Goal: Task Accomplishment & Management: Complete application form

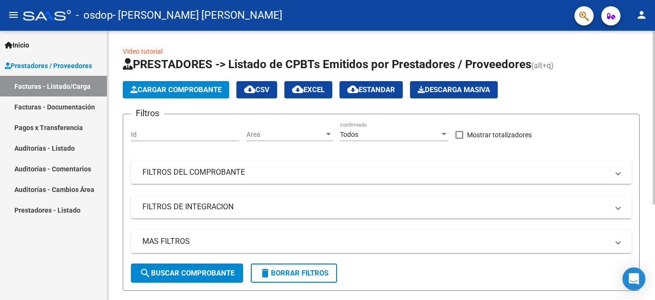
click at [195, 84] on button "Cargar Comprobante" at bounding box center [176, 89] width 106 height 17
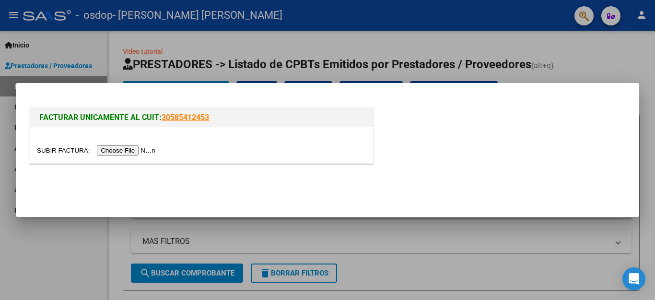
drag, startPoint x: 127, startPoint y: 148, endPoint x: 120, endPoint y: 151, distance: 6.7
click at [126, 148] on input "file" at bounding box center [97, 150] width 121 height 10
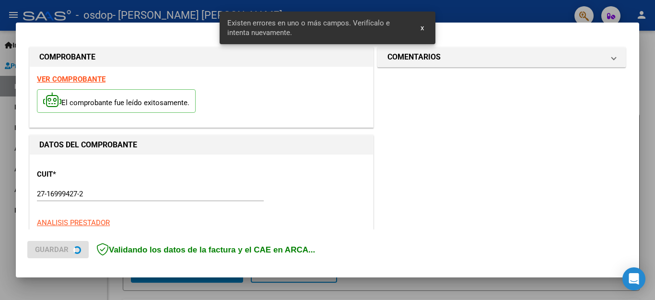
scroll to position [237, 0]
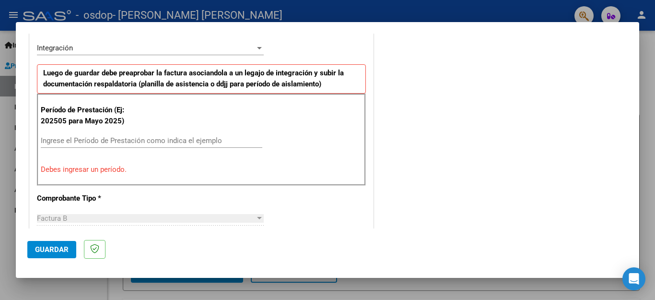
click at [108, 138] on input "Ingrese el Período de Prestación como indica el ejemplo" at bounding box center [152, 140] width 222 height 9
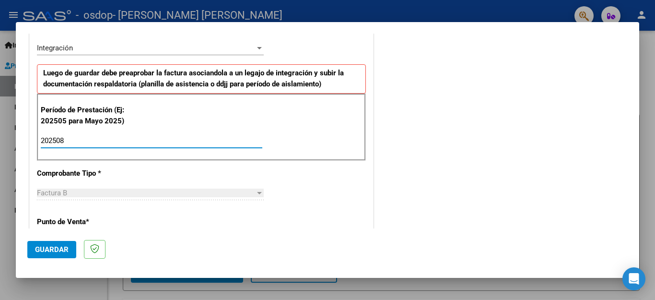
type input "202508"
click at [255, 47] on div at bounding box center [259, 48] width 9 height 8
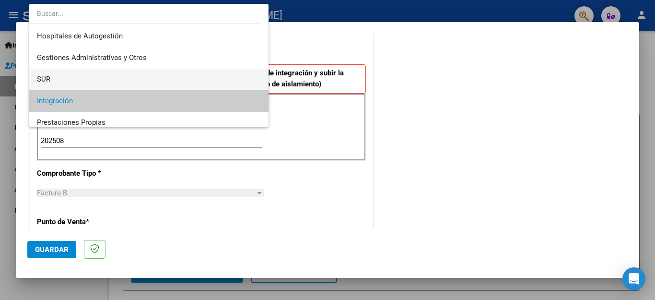
scroll to position [71, 0]
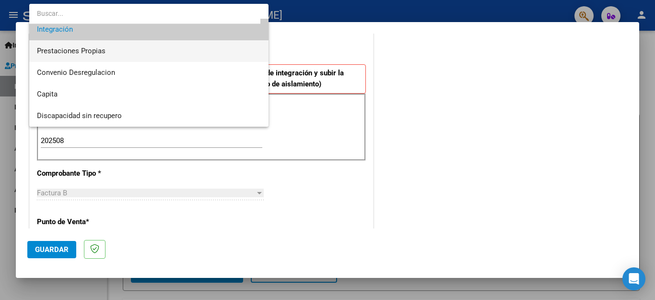
click at [107, 49] on span "Prestaciones Propias" at bounding box center [149, 51] width 224 height 22
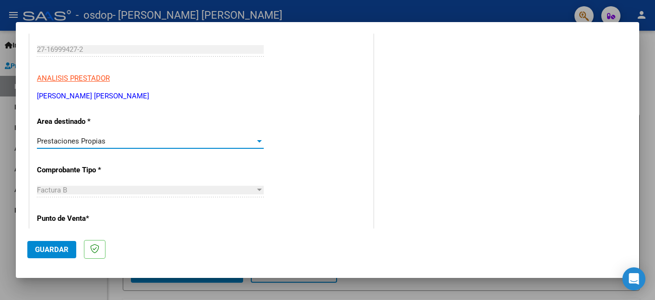
scroll to position [192, 0]
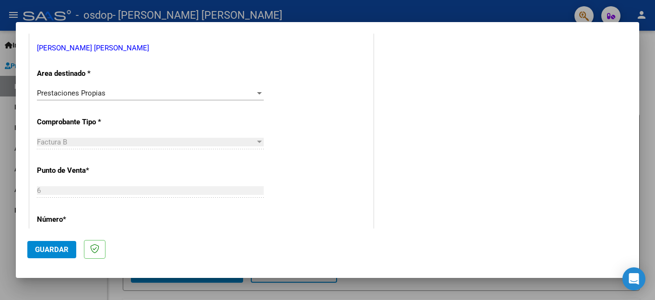
click at [216, 142] on div "Factura B" at bounding box center [146, 142] width 218 height 9
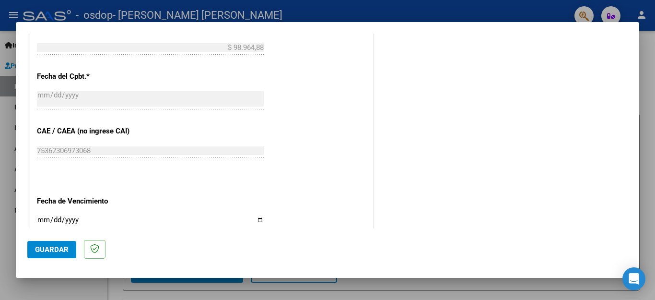
scroll to position [480, 0]
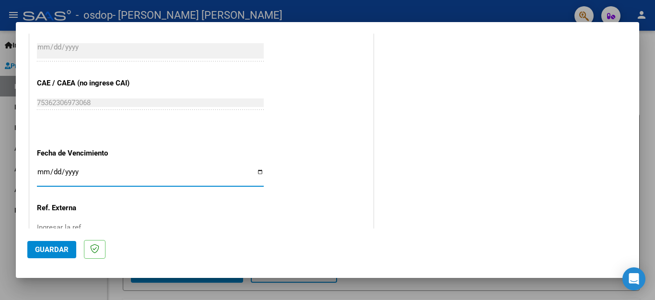
click at [259, 168] on input "Ingresar la fecha" at bounding box center [150, 175] width 227 height 15
type input "[DATE]"
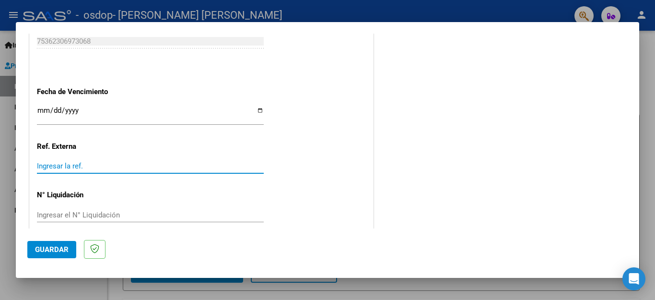
click at [115, 162] on input "Ingresar la ref." at bounding box center [150, 166] width 227 height 9
click at [58, 250] on span "Guardar" at bounding box center [52, 249] width 34 height 9
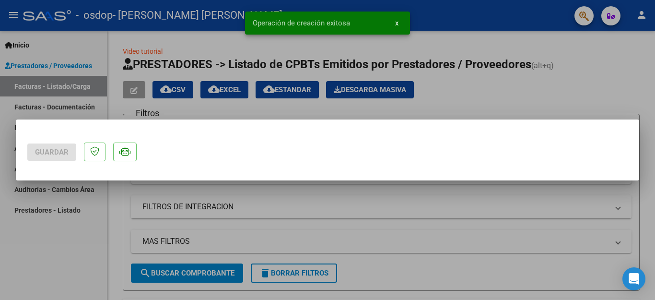
scroll to position [0, 0]
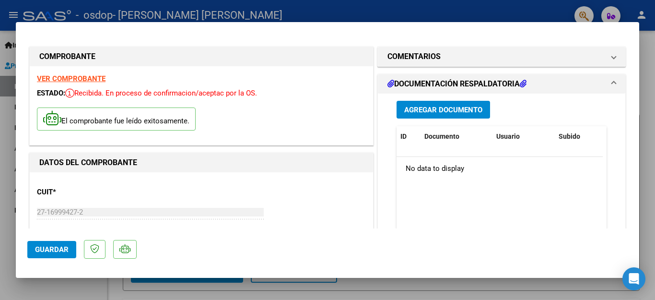
click at [438, 108] on span "Agregar Documento" at bounding box center [443, 110] width 78 height 9
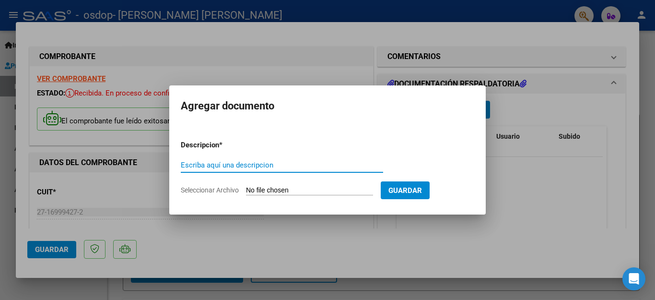
click at [276, 166] on input "Escriba aquí una descripcion" at bounding box center [282, 165] width 202 height 9
type input "Asistencias"
click at [296, 191] on input "Seleccionar Archivo" at bounding box center [309, 190] width 127 height 9
type input "C:\fakepath\asist [PERSON_NAME].pdf"
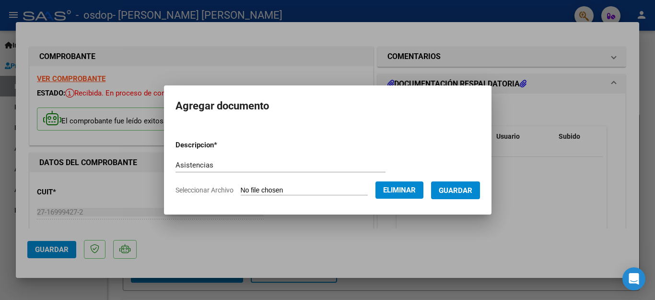
click at [456, 189] on span "Guardar" at bounding box center [456, 190] width 34 height 9
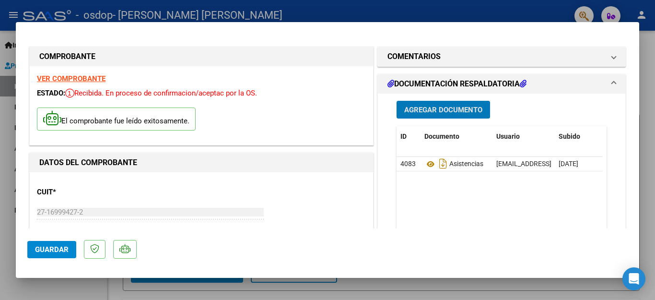
click at [61, 248] on span "Guardar" at bounding box center [52, 249] width 34 height 9
click at [451, 10] on div at bounding box center [327, 150] width 655 height 300
type input "$ 0,00"
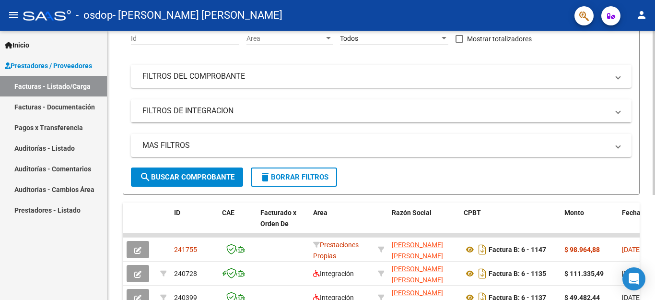
scroll to position [172, 0]
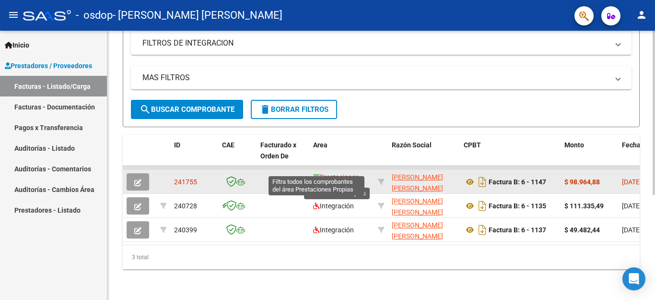
click at [317, 174] on icon at bounding box center [316, 177] width 7 height 7
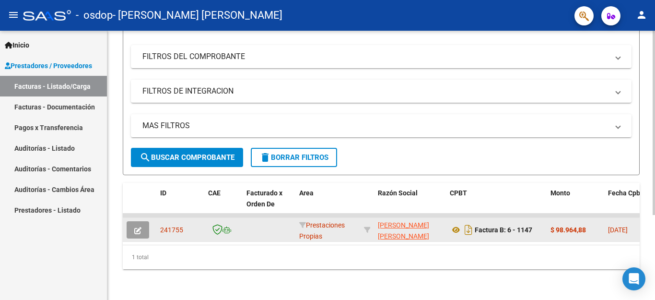
scroll to position [124, 0]
click at [257, 86] on mat-panel-title "FILTROS DE INTEGRACION" at bounding box center [375, 91] width 466 height 11
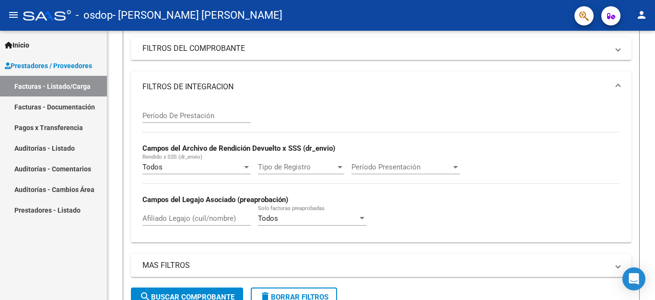
scroll to position [268, 0]
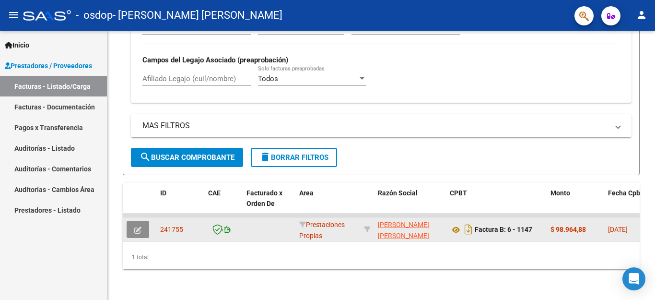
click at [141, 226] on icon "button" at bounding box center [137, 229] width 7 height 7
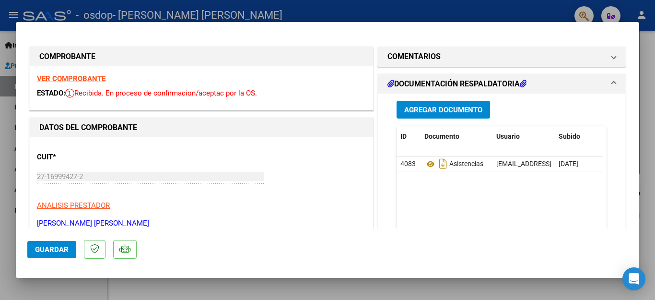
click at [80, 76] on strong "VER COMPROBANTE" at bounding box center [71, 78] width 69 height 9
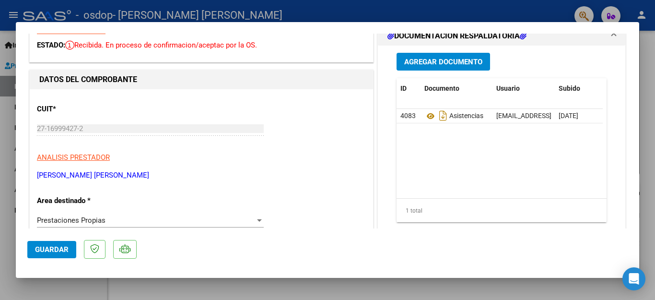
scroll to position [0, 0]
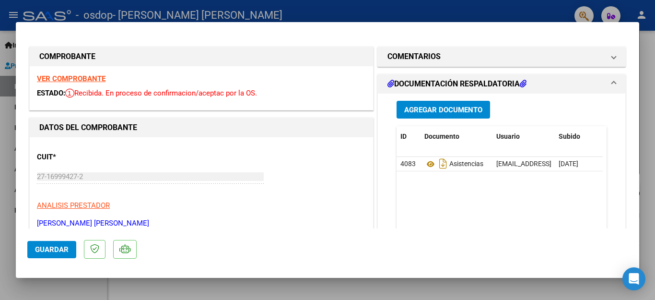
drag, startPoint x: 524, startPoint y: 8, endPoint x: 509, endPoint y: 15, distance: 16.8
click at [524, 8] on div at bounding box center [327, 150] width 655 height 300
type input "$ 0,00"
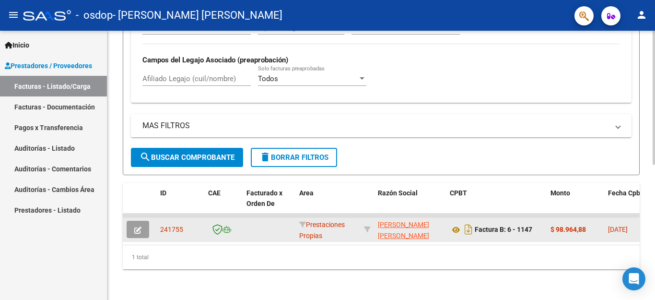
scroll to position [272, 0]
click at [134, 221] on button "button" at bounding box center [138, 229] width 23 height 17
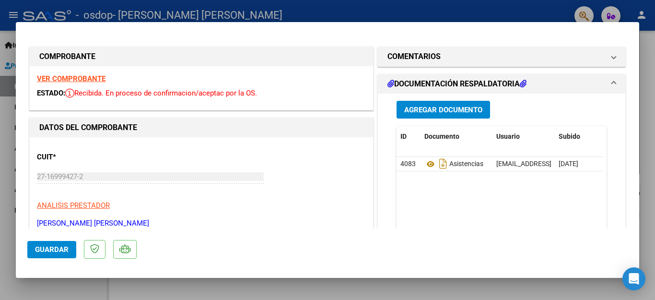
click at [435, 12] on div at bounding box center [327, 150] width 655 height 300
type input "$ 0,00"
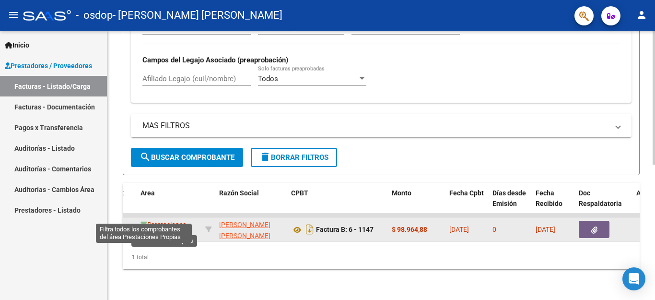
click at [144, 221] on icon at bounding box center [144, 224] width 7 height 7
click at [143, 221] on icon at bounding box center [144, 224] width 7 height 7
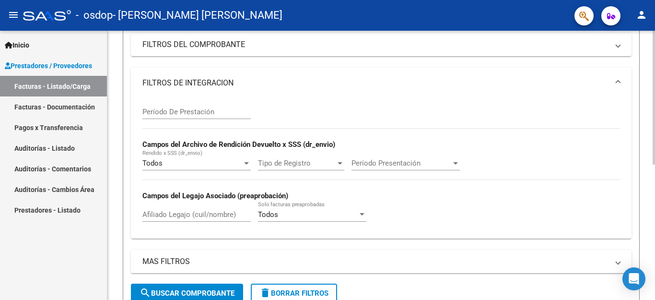
scroll to position [0, 0]
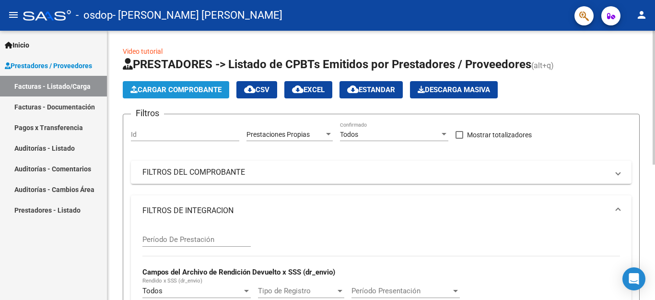
click at [161, 90] on span "Cargar Comprobante" at bounding box center [175, 89] width 91 height 9
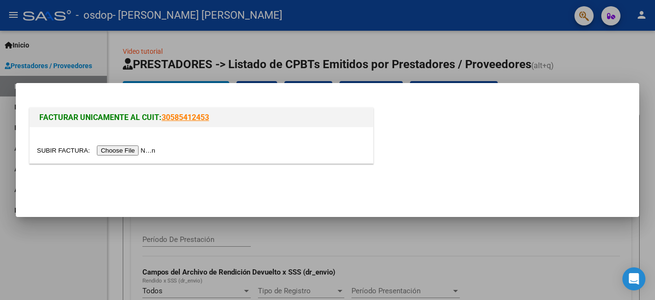
click at [129, 151] on input "file" at bounding box center [97, 150] width 121 height 10
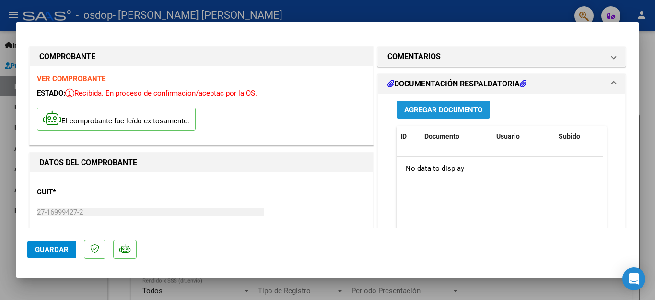
click at [435, 110] on span "Agregar Documento" at bounding box center [443, 110] width 78 height 9
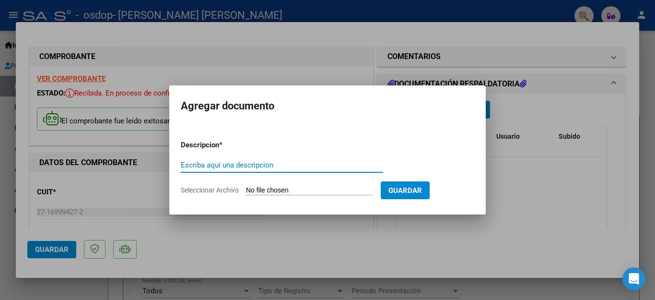
click at [299, 166] on input "Escriba aquí una descripcion" at bounding box center [282, 165] width 202 height 9
type input "asistencias"
click at [283, 189] on input "Seleccionar Archivo" at bounding box center [309, 190] width 127 height 9
type input "C:\fakepath\[PERSON_NAME].pdf"
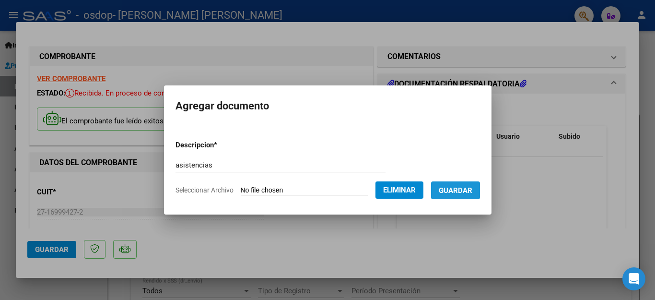
click at [460, 189] on span "Guardar" at bounding box center [456, 190] width 34 height 9
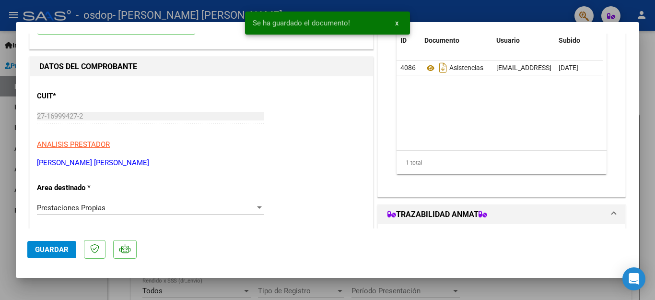
scroll to position [192, 0]
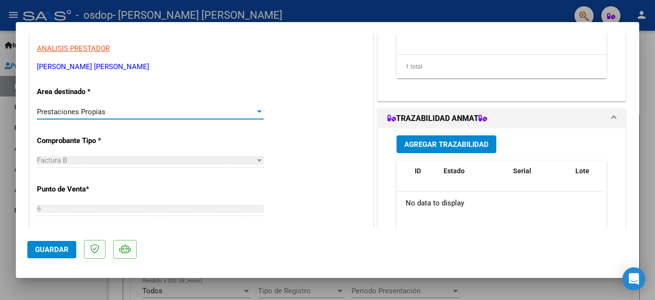
click at [163, 114] on div "Prestaciones Propias" at bounding box center [146, 111] width 218 height 9
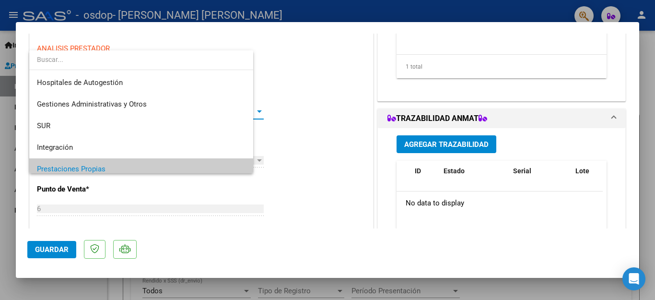
scroll to position [57, 0]
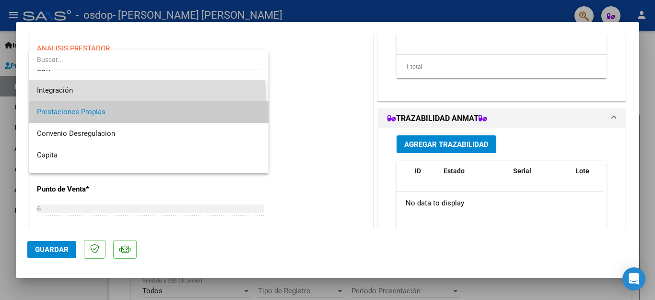
click at [147, 96] on span "Integración" at bounding box center [149, 91] width 224 height 22
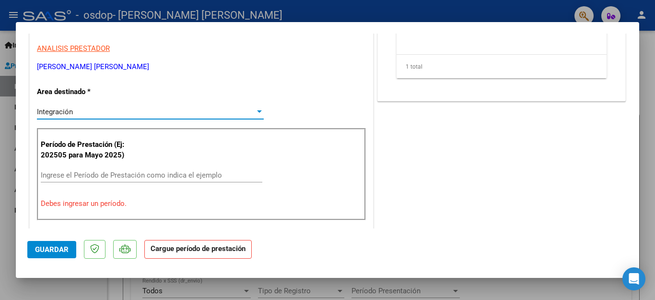
scroll to position [144, 0]
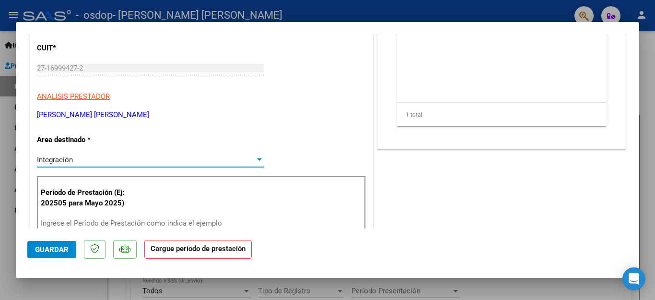
click at [176, 162] on div "Integración" at bounding box center [146, 159] width 218 height 9
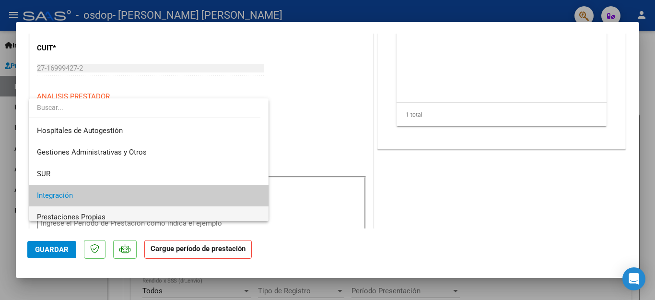
scroll to position [71, 0]
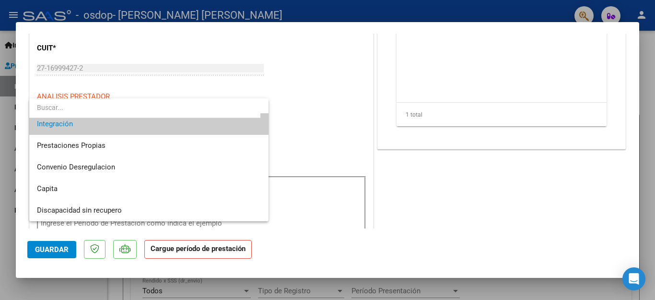
click at [296, 123] on div at bounding box center [327, 150] width 655 height 300
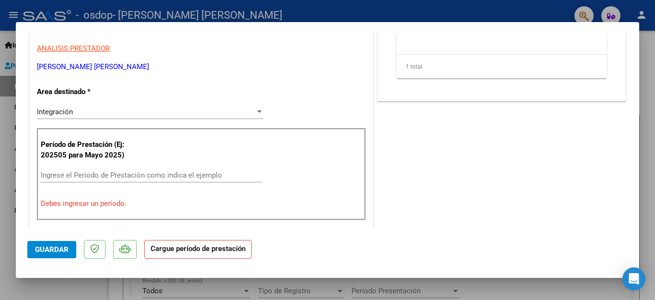
scroll to position [240, 0]
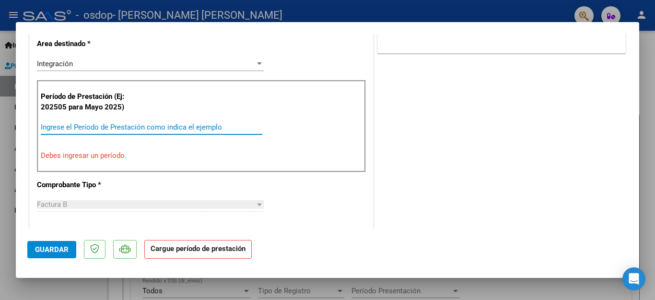
click at [146, 125] on input "Ingrese el Período de Prestación como indica el ejemplo" at bounding box center [152, 127] width 222 height 9
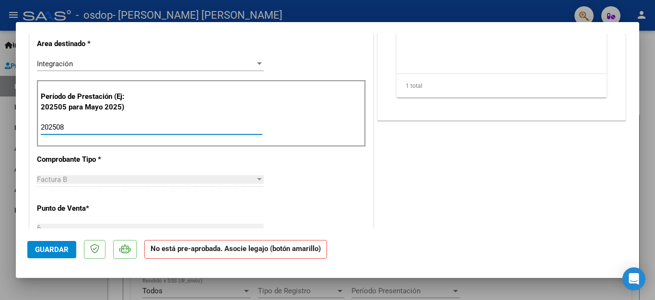
type input "202508"
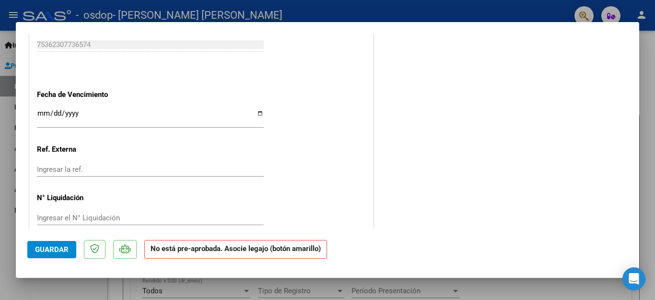
scroll to position [627, 0]
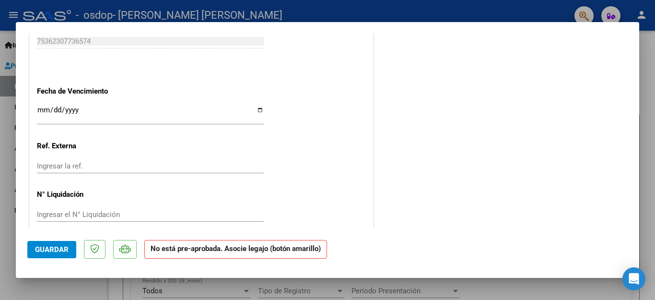
click at [257, 106] on input "Ingresar la fecha" at bounding box center [150, 113] width 227 height 15
type input "[DATE]"
click at [47, 248] on span "Guardar" at bounding box center [52, 249] width 34 height 9
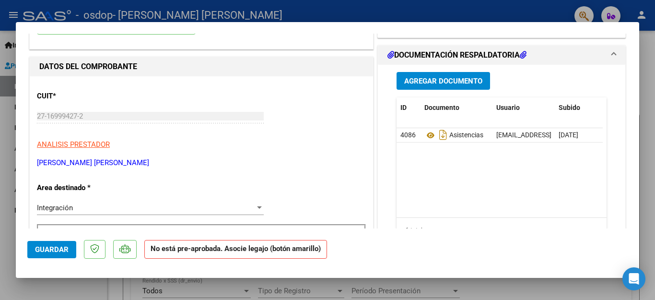
scroll to position [192, 0]
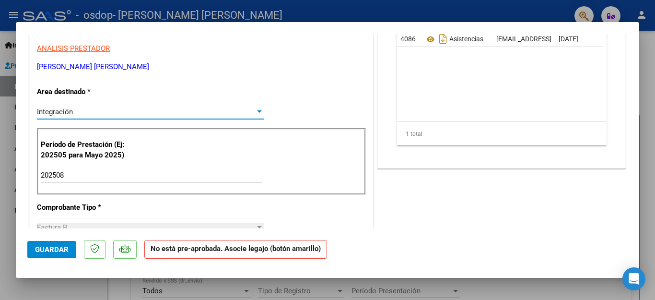
click at [134, 111] on div "Integración" at bounding box center [146, 111] width 218 height 9
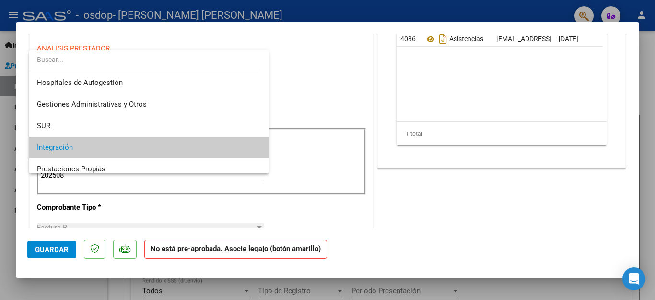
scroll to position [35, 0]
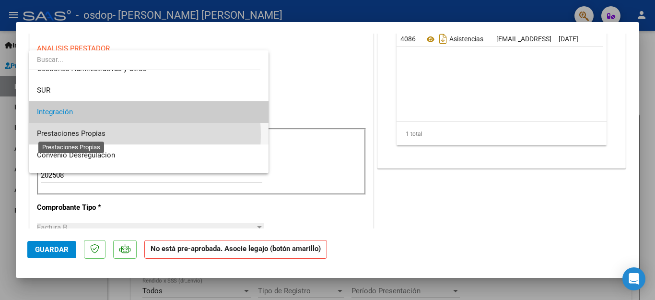
click at [100, 134] on span "Prestaciones Propias" at bounding box center [71, 133] width 69 height 9
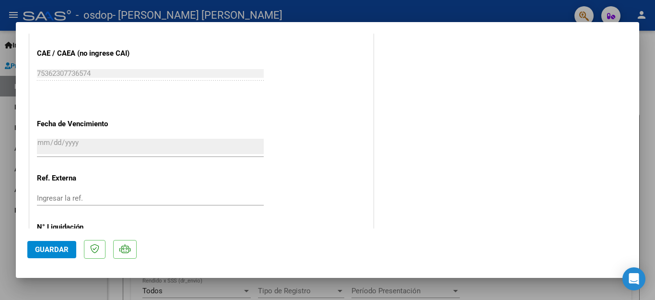
scroll to position [560, 0]
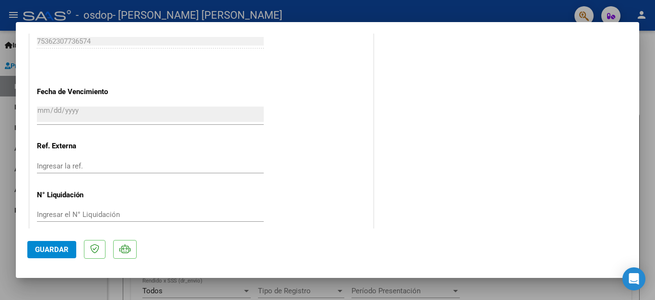
click at [50, 250] on span "Guardar" at bounding box center [52, 249] width 34 height 9
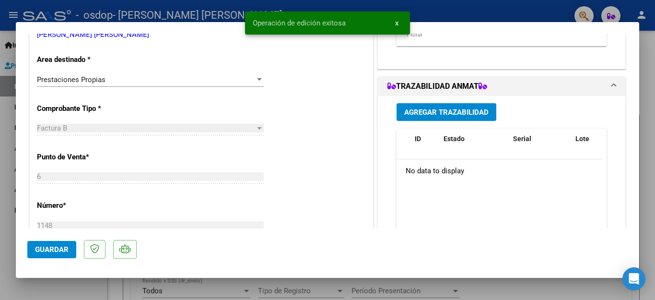
scroll to position [0, 0]
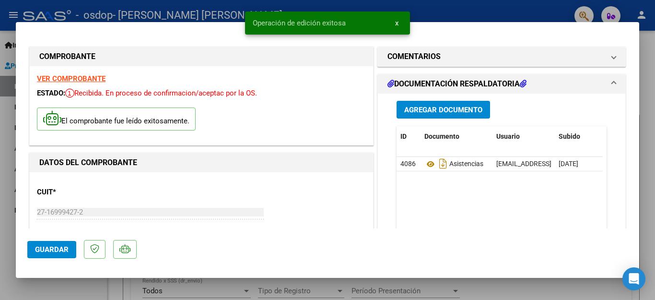
drag, startPoint x: 524, startPoint y: 11, endPoint x: 500, endPoint y: 16, distance: 24.5
click at [522, 11] on div at bounding box center [327, 150] width 655 height 300
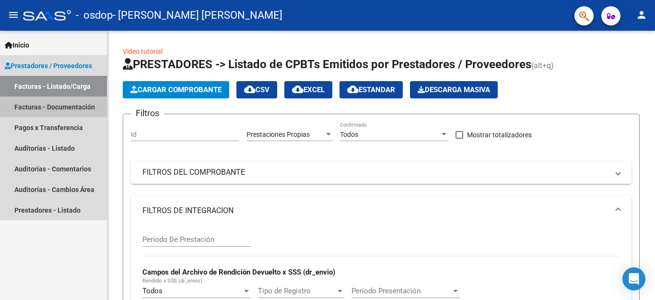
click at [35, 105] on link "Facturas - Documentación" at bounding box center [53, 106] width 107 height 21
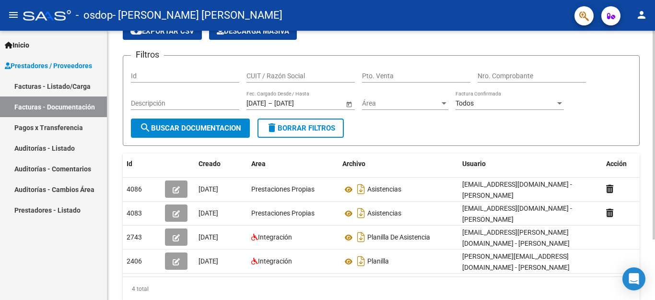
scroll to position [78, 0]
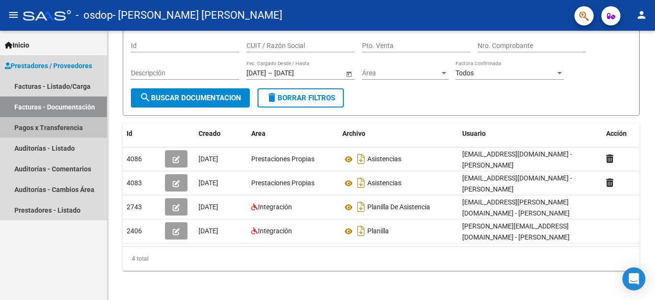
click at [53, 130] on link "Pagos x Transferencia" at bounding box center [53, 127] width 107 height 21
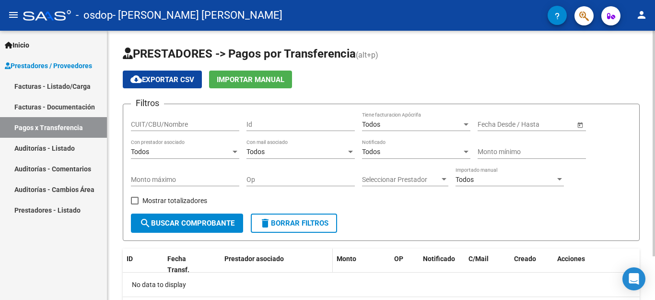
scroll to position [52, 0]
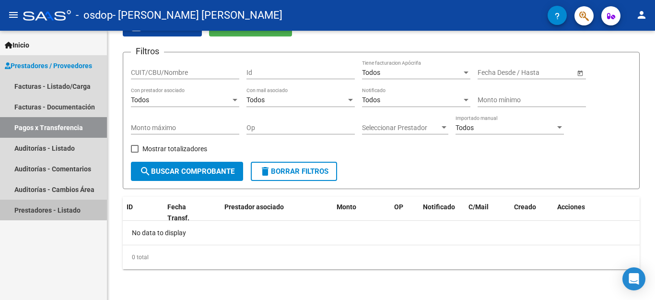
click at [52, 209] on link "Prestadores - Listado" at bounding box center [53, 210] width 107 height 21
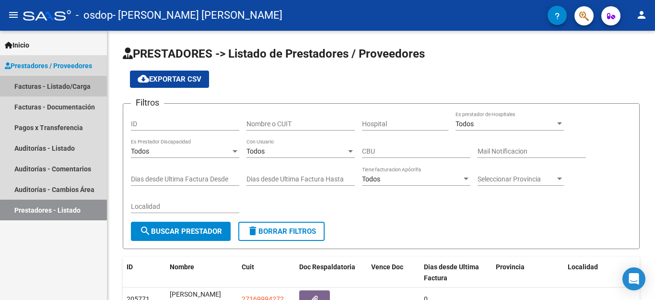
click at [44, 86] on link "Facturas - Listado/Carga" at bounding box center [53, 86] width 107 height 21
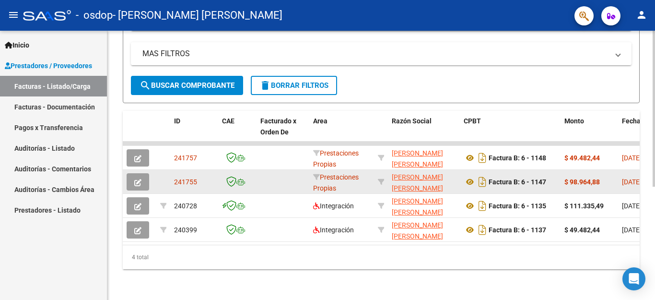
click at [138, 177] on span "button" at bounding box center [137, 181] width 7 height 9
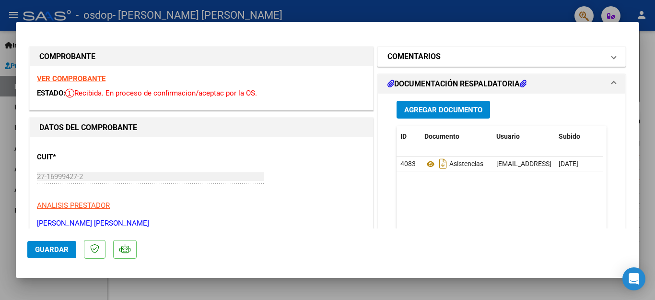
click at [611, 56] on mat-expansion-panel-header "COMENTARIOS" at bounding box center [502, 56] width 248 height 19
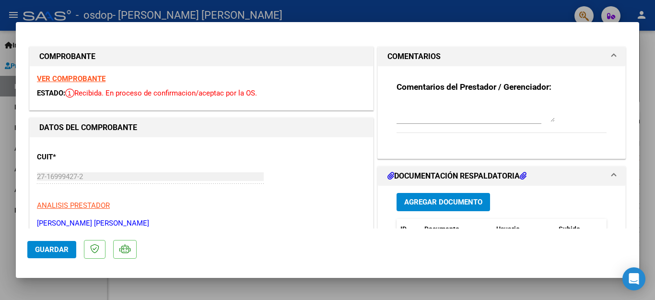
drag, startPoint x: 494, startPoint y: 11, endPoint x: 532, endPoint y: 75, distance: 74.5
click at [493, 11] on div at bounding box center [327, 150] width 655 height 300
type input "$ 0,00"
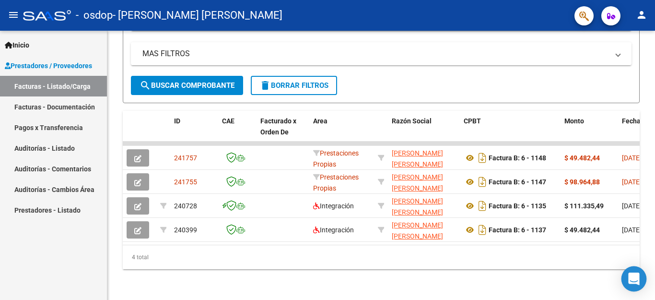
click at [632, 277] on icon "Open Intercom Messenger" at bounding box center [633, 278] width 11 height 12
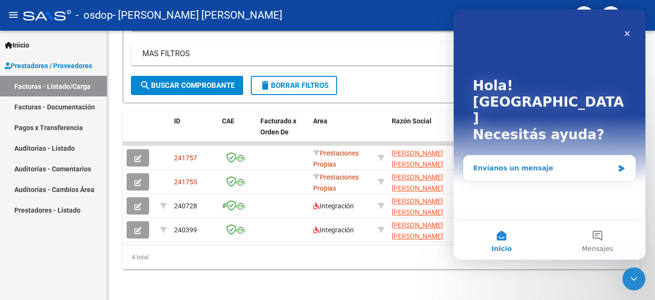
click at [543, 163] on div "Envíanos un mensaje" at bounding box center [543, 168] width 141 height 10
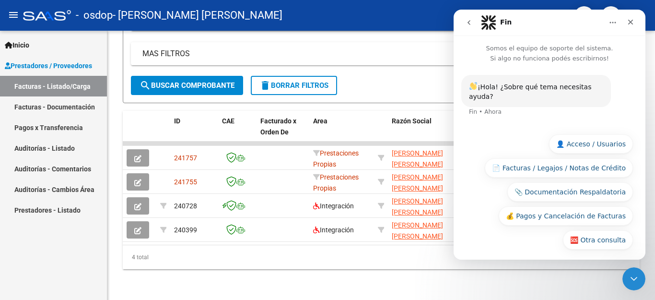
click at [515, 86] on div "¡Hola! ¿Sobre qué tema necesitas ayuda?" at bounding box center [536, 91] width 134 height 21
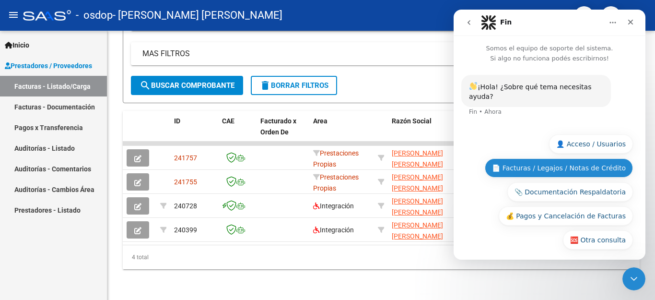
click at [542, 159] on button "📄 Facturas / Legajos / Notas de Crédito" at bounding box center [559, 167] width 148 height 19
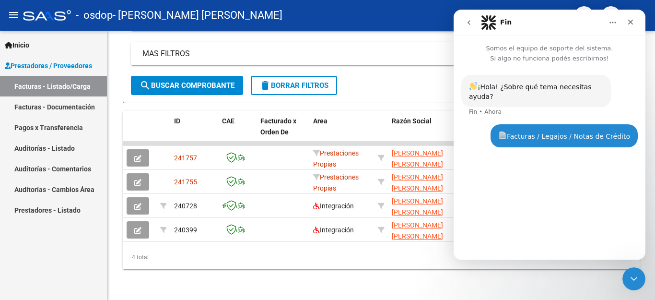
click at [543, 85] on div "¡Hola! ¿Sobre qué tema necesitas ayuda?" at bounding box center [536, 91] width 134 height 21
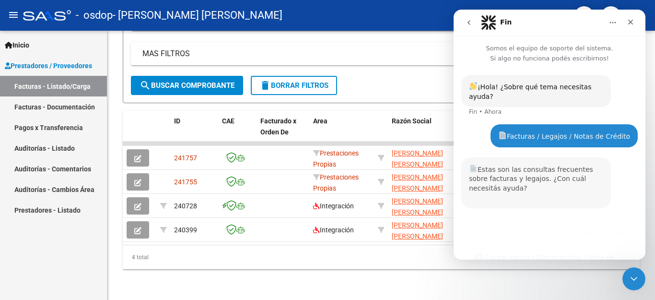
scroll to position [180, 0]
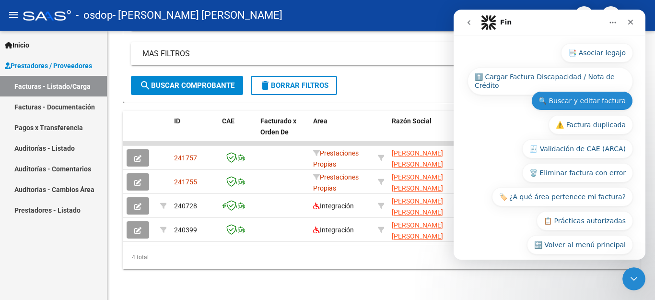
click at [566, 91] on button "🔍 Buscar y editar factura" at bounding box center [583, 100] width 102 height 19
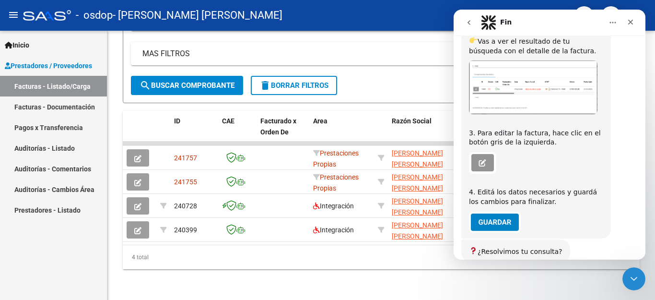
scroll to position [440, 0]
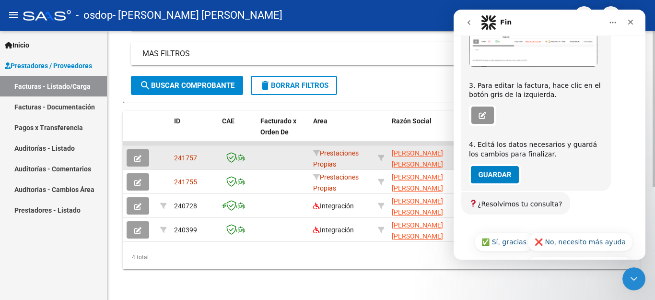
click at [137, 155] on icon "button" at bounding box center [137, 158] width 7 height 7
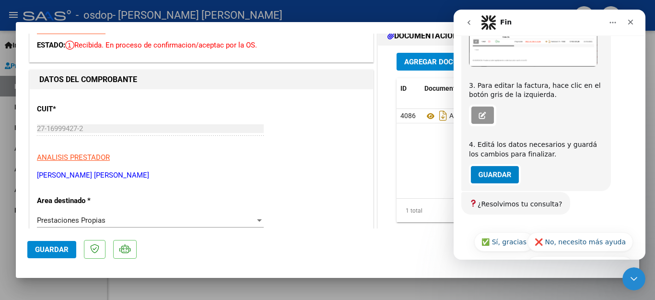
scroll to position [96, 0]
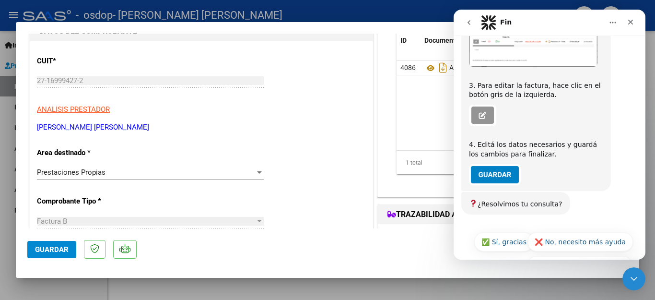
click at [113, 172] on div "Prestaciones Propias" at bounding box center [146, 172] width 218 height 9
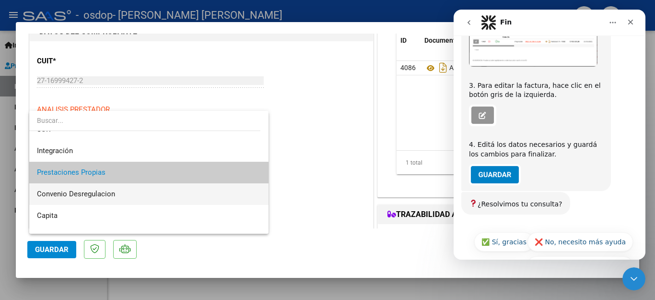
scroll to position [9, 0]
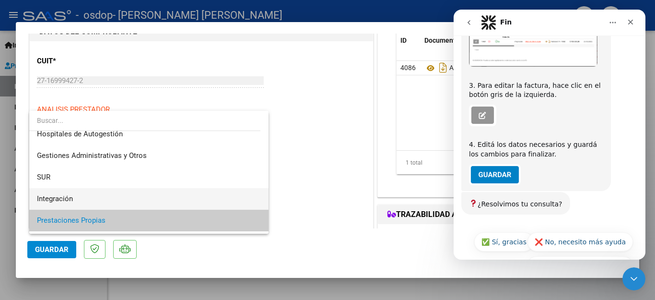
click at [89, 194] on span "Integración" at bounding box center [149, 199] width 224 height 22
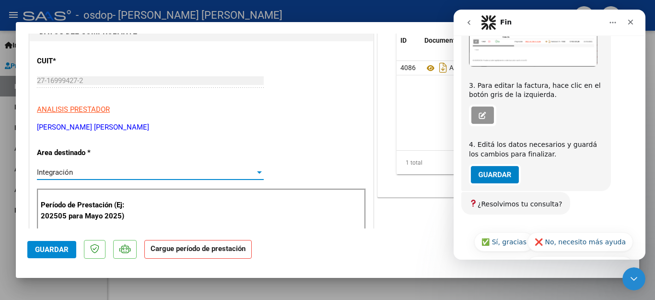
scroll to position [192, 0]
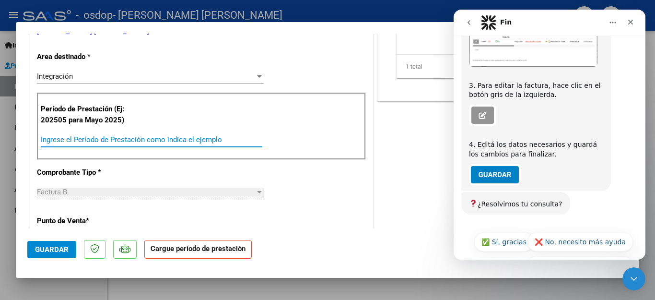
click at [152, 139] on input "Ingrese el Período de Prestación como indica el ejemplo" at bounding box center [152, 139] width 222 height 9
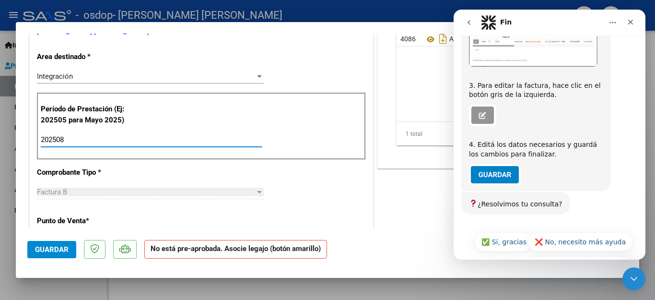
scroll to position [144, 0]
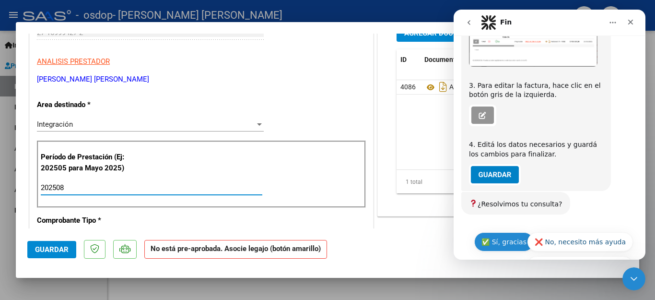
type input "202508"
drag, startPoint x: 508, startPoint y: 211, endPoint x: 495, endPoint y: 209, distance: 12.6
click at [508, 232] on button "✅ Sí, gracias" at bounding box center [503, 241] width 59 height 19
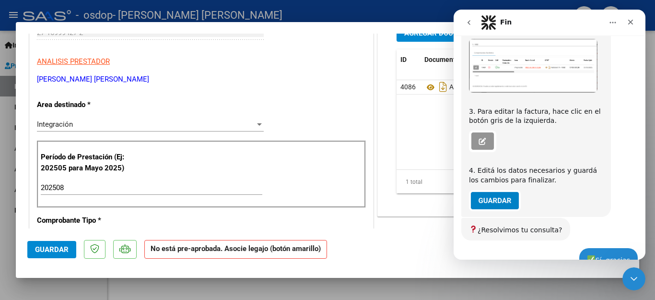
scroll to position [413, 0]
click at [631, 18] on icon "Cerrar" at bounding box center [631, 22] width 8 height 8
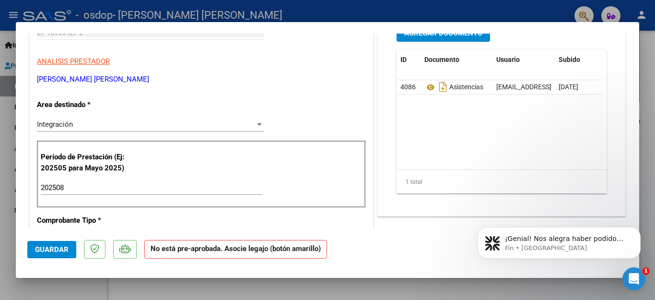
scroll to position [0, 0]
click at [46, 248] on span "Guardar" at bounding box center [52, 249] width 34 height 9
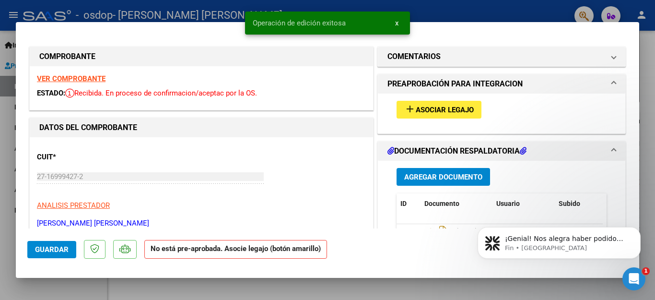
scroll to position [517, 0]
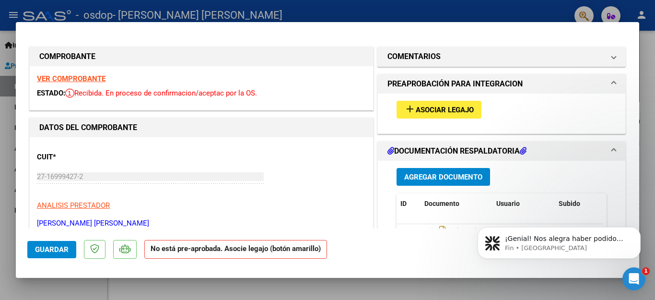
click at [443, 110] on span "Asociar Legajo" at bounding box center [445, 110] width 58 height 9
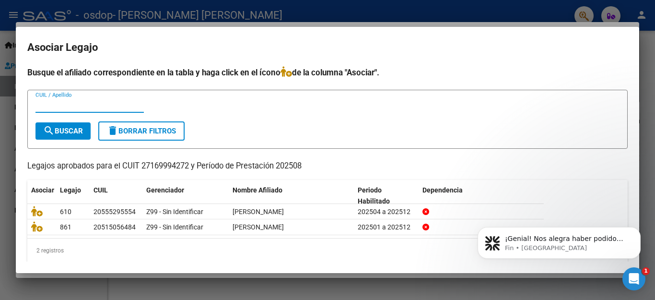
click at [400, 7] on div at bounding box center [327, 150] width 655 height 300
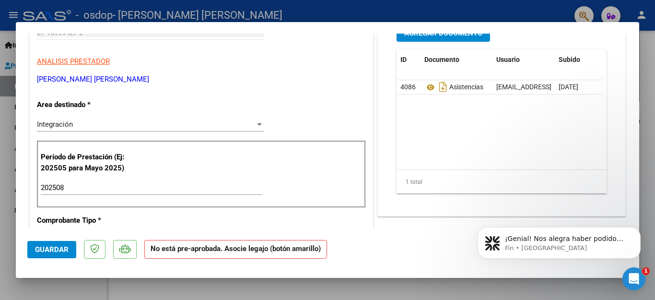
scroll to position [0, 0]
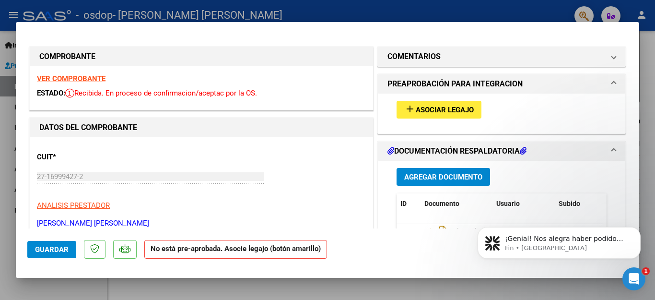
click at [451, 111] on span "Asociar Legajo" at bounding box center [445, 110] width 58 height 9
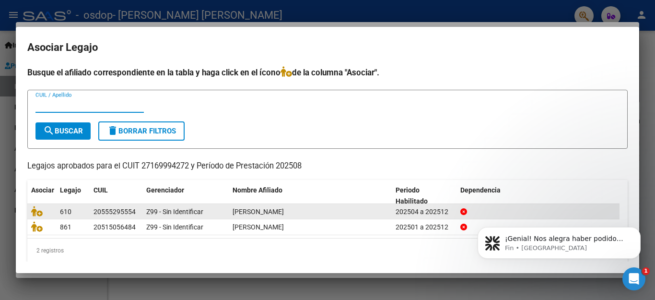
click at [344, 212] on div "[PERSON_NAME]" at bounding box center [310, 211] width 155 height 11
click at [80, 213] on div "610" at bounding box center [73, 211] width 26 height 11
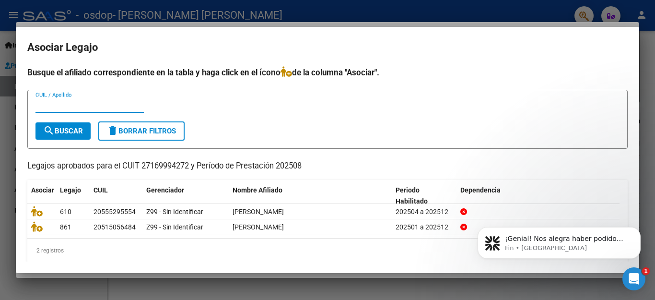
click at [73, 105] on input "CUIL / Apellido" at bounding box center [89, 105] width 108 height 9
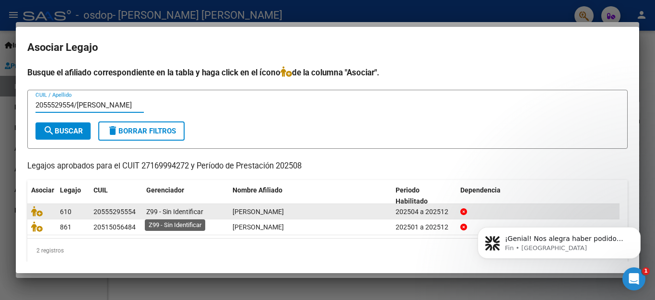
type input "2055529554/[PERSON_NAME]"
click at [165, 214] on span "Z99 - Sin Identificar" at bounding box center [174, 212] width 57 height 8
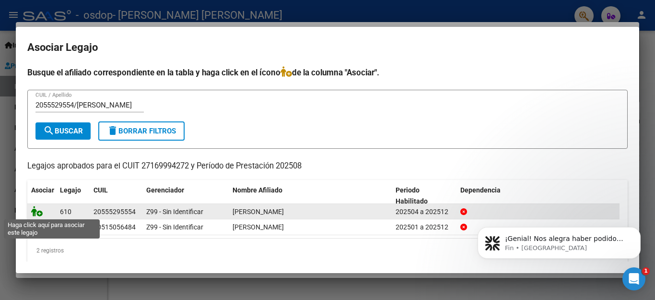
click at [34, 209] on icon at bounding box center [37, 211] width 12 height 11
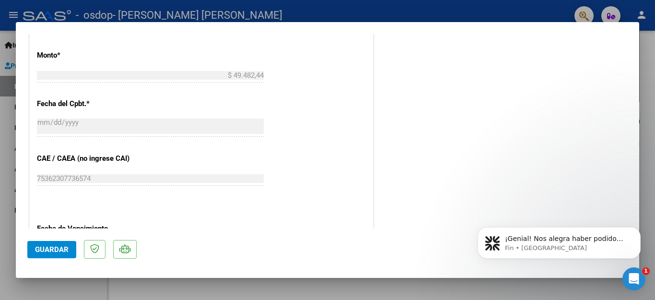
scroll to position [617, 0]
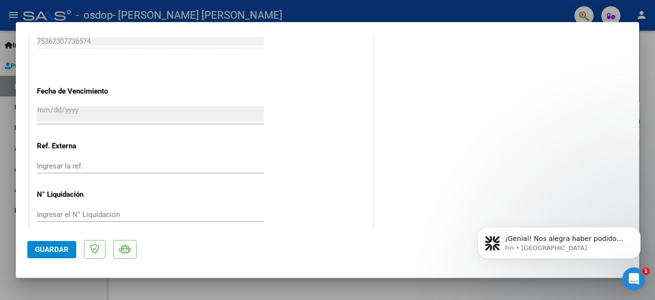
click at [55, 251] on span "Guardar" at bounding box center [52, 249] width 34 height 9
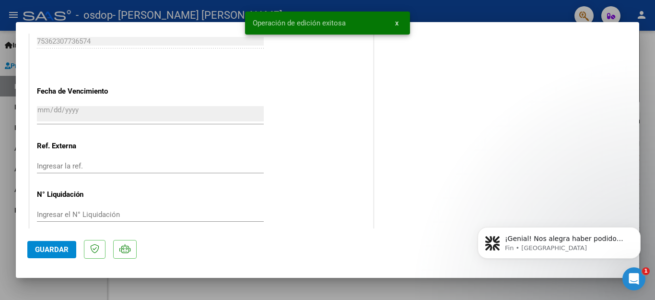
click at [500, 6] on div at bounding box center [327, 150] width 655 height 300
type input "$ 0,00"
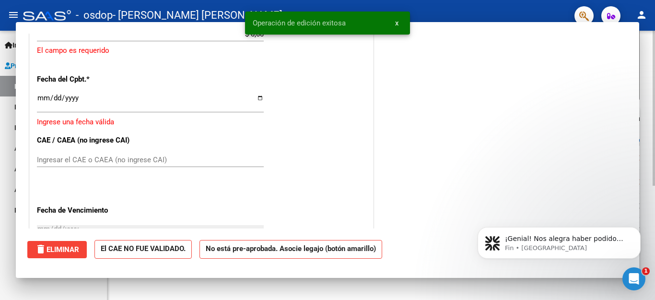
scroll to position [735, 0]
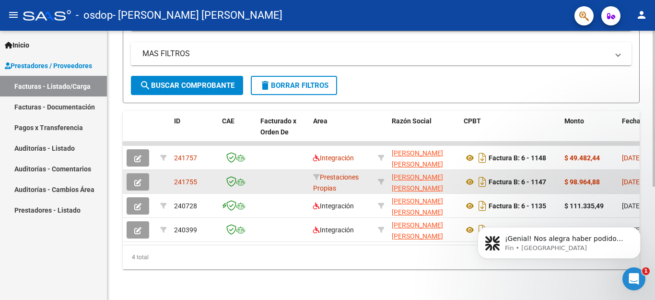
click at [142, 177] on button "button" at bounding box center [138, 181] width 23 height 17
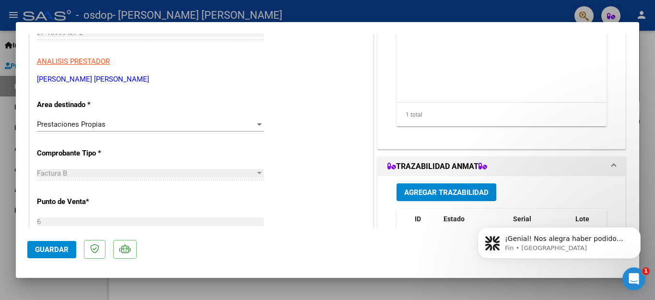
scroll to position [192, 0]
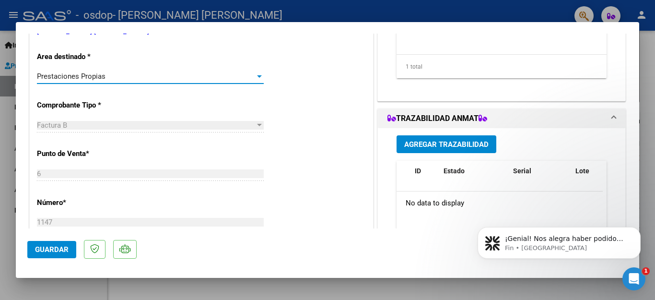
click at [113, 77] on div "Prestaciones Propias" at bounding box center [146, 76] width 218 height 9
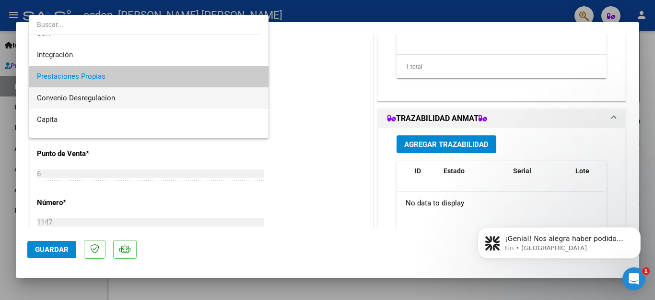
scroll to position [9, 0]
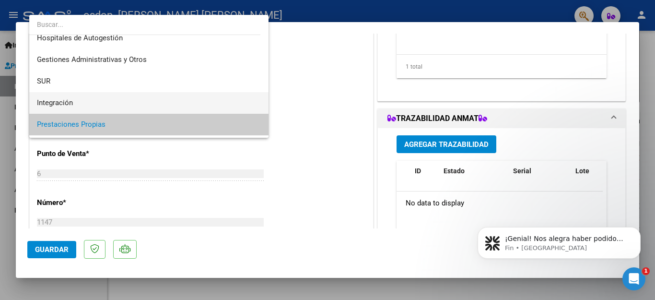
click at [81, 98] on span "Integración" at bounding box center [149, 103] width 224 height 22
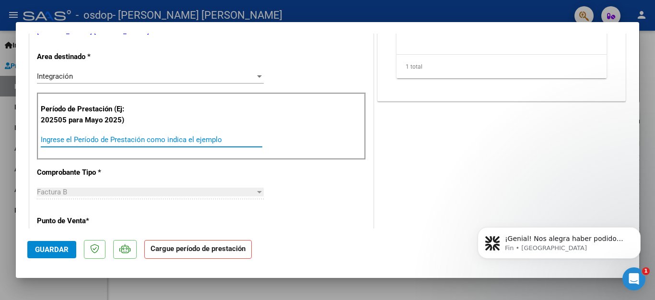
click at [115, 137] on input "Ingrese el Período de Prestación como indica el ejemplo" at bounding box center [152, 139] width 222 height 9
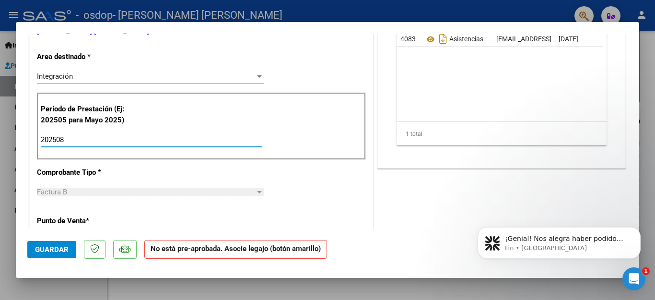
scroll to position [0, 0]
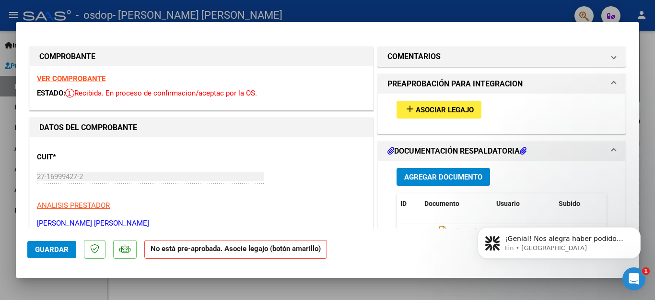
type input "202508"
click at [441, 107] on span "Asociar Legajo" at bounding box center [445, 110] width 58 height 9
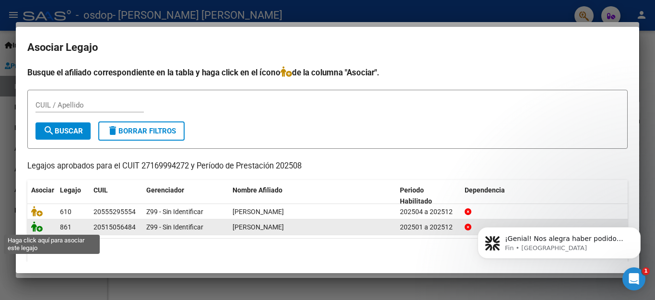
click at [36, 228] on icon at bounding box center [37, 226] width 12 height 11
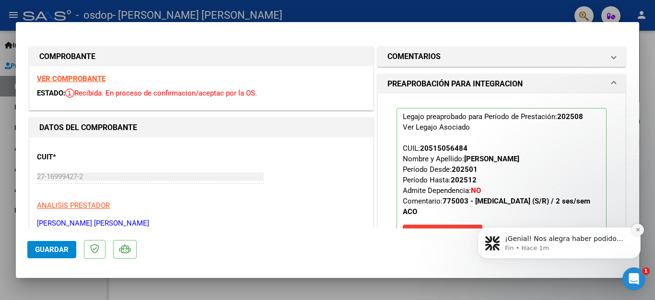
click at [636, 229] on icon "Dismiss notification" at bounding box center [638, 229] width 5 height 5
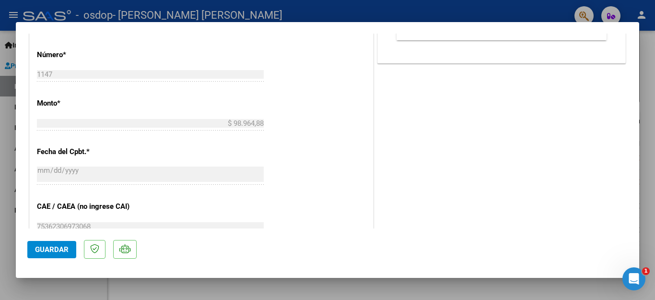
scroll to position [528, 0]
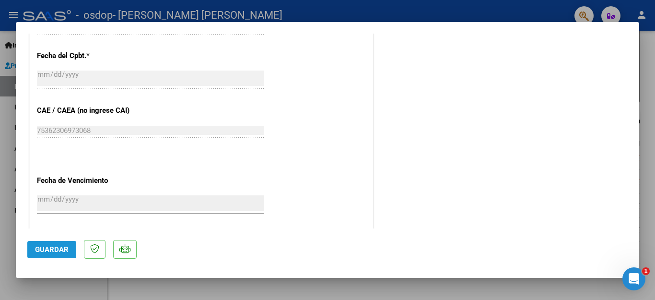
click at [53, 247] on span "Guardar" at bounding box center [52, 249] width 34 height 9
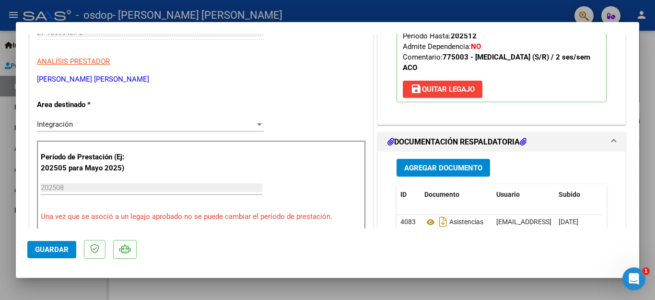
scroll to position [0, 0]
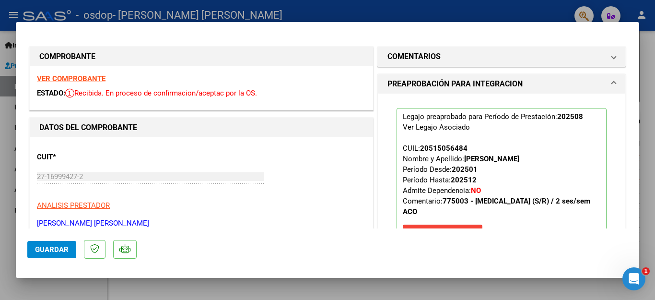
click at [390, 7] on div at bounding box center [327, 150] width 655 height 300
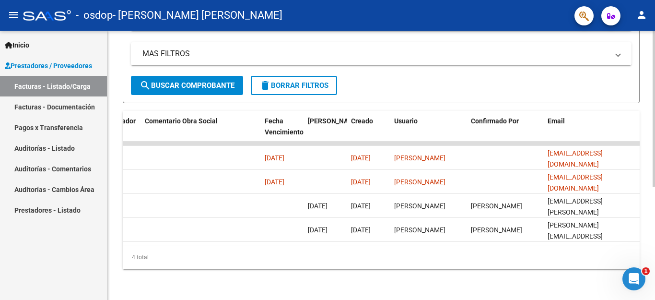
scroll to position [0, 1466]
